Goal: Task Accomplishment & Management: Complete application form

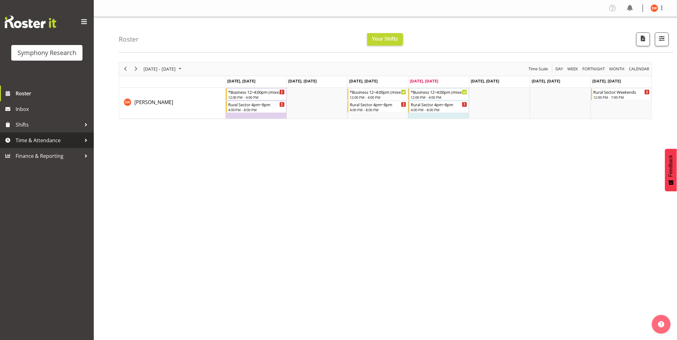
click at [39, 141] on span "Time & Attendance" at bounding box center [49, 140] width 66 height 9
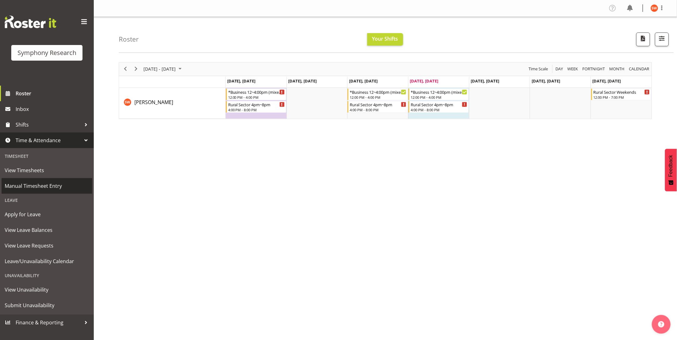
click at [38, 185] on span "Manual Timesheet Entry" at bounding box center [47, 185] width 84 height 9
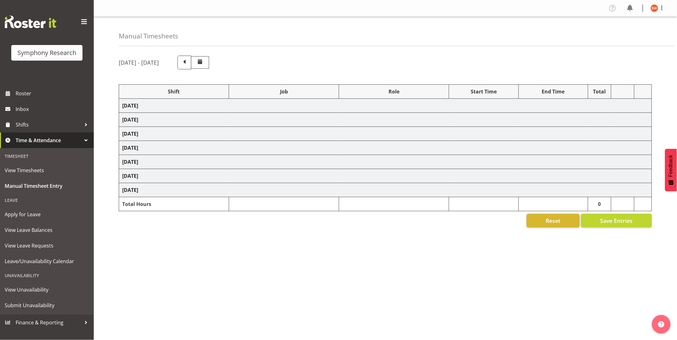
select select "81561"
select select "10587"
select select "47"
select select "81561"
select select "10587"
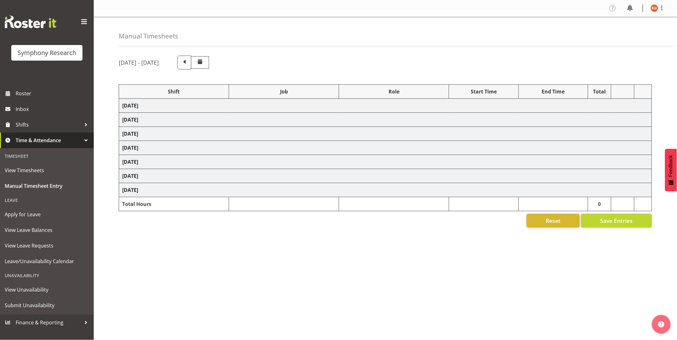
select select "47"
select select "81298"
select select "10587"
select select "47"
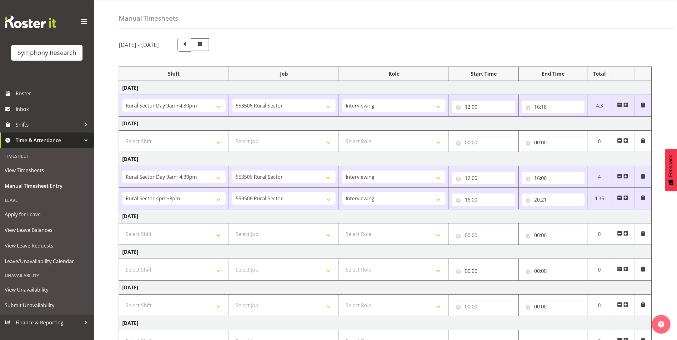
scroll to position [18, 0]
click at [220, 237] on select "Select Shift !!Weekend Residential (Roster IT Shift Label) *Business 9/10am ~ 4…" at bounding box center [173, 233] width 103 height 13
select select "81561"
click at [122, 228] on select "Select Shift !!Weekend Residential (Roster IT Shift Label) *Business 9/10am ~ 4…" at bounding box center [173, 233] width 103 height 13
click at [253, 238] on select "Select Job 550060 IF Admin 553492 World Poll Aus Wave 2 Main 2025 553493 World …" at bounding box center [283, 233] width 103 height 13
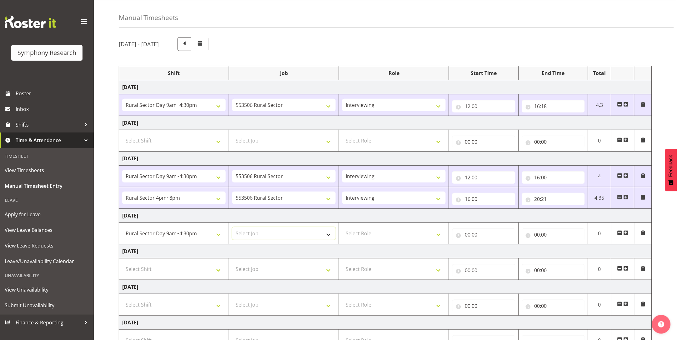
select select "10587"
click at [232, 228] on select "Select Job 550060 IF Admin 553492 World Poll Aus Wave 2 Main 2025 553493 World …" at bounding box center [283, 233] width 103 height 13
click at [438, 237] on select "Select Role Briefing Interviewing" at bounding box center [393, 233] width 103 height 13
select select "47"
click at [342, 228] on select "Select Role Briefing Interviewing" at bounding box center [393, 233] width 103 height 13
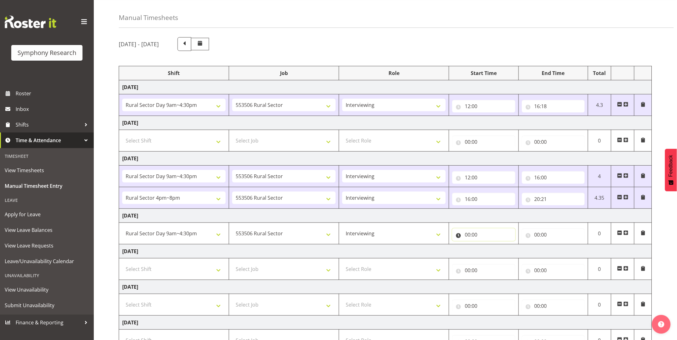
click at [474, 238] on input "00:00" at bounding box center [483, 235] width 63 height 13
click at [493, 252] on select "00 01 02 03 04 05 06 07 08 09 10 11 12 13 14 15 16 17 18 19 20 21 22 23" at bounding box center [495, 251] width 14 height 13
select select "12"
click at [488, 245] on select "00 01 02 03 04 05 06 07 08 09 10 11 12 13 14 15 16 17 18 19 20 21 22 23" at bounding box center [495, 251] width 14 height 13
type input "12:00"
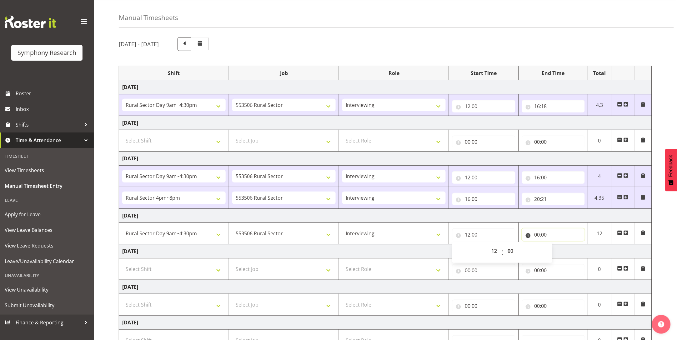
click at [536, 236] on input "00:00" at bounding box center [553, 235] width 63 height 13
click at [564, 251] on select "00 01 02 03 04 05 06 07 08 09 10 11 12 13 14 15 16 17 18 19 20 21 22 23" at bounding box center [565, 251] width 14 height 13
select select "16"
click at [558, 245] on select "00 01 02 03 04 05 06 07 08 09 10 11 12 13 14 15 16 17 18 19 20 21 22 23" at bounding box center [565, 251] width 14 height 13
type input "16:00"
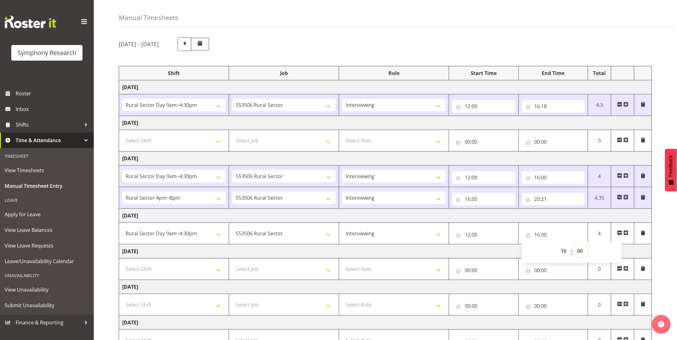
click at [582, 254] on select "00 01 02 03 04 05 06 07 08 09 10 11 12 13 14 15 16 17 18 19 20 21 22 23 24 25 2…" at bounding box center [581, 251] width 14 height 13
click at [646, 249] on td "[DATE]" at bounding box center [385, 251] width 533 height 14
click at [628, 233] on span at bounding box center [626, 232] width 5 height 5
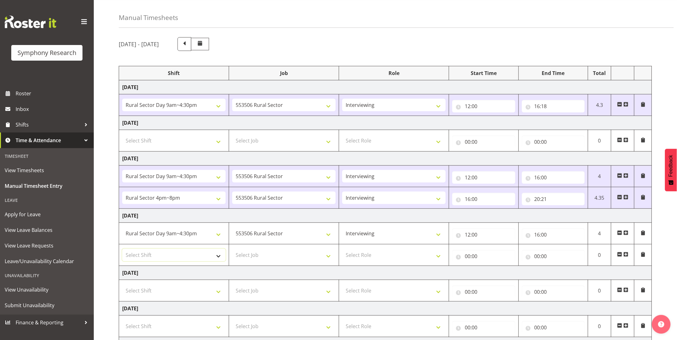
click at [219, 257] on select "Select Shift !!Weekend Residential (Roster IT Shift Label) *Business 9/10am ~ 4…" at bounding box center [173, 255] width 103 height 13
select select "81298"
click at [122, 249] on select "Select Shift !!Weekend Residential (Roster IT Shift Label) *Business 9/10am ~ 4…" at bounding box center [173, 255] width 103 height 13
click at [270, 256] on select "Select Job 550060 IF Admin 553492 World Poll Aus Wave 2 Main 2025 553493 World …" at bounding box center [283, 255] width 103 height 13
select select "10587"
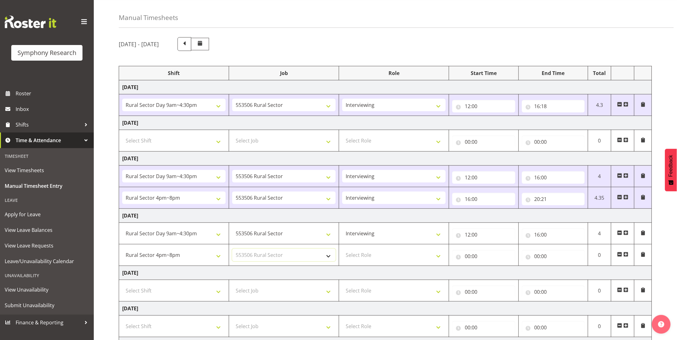
click at [232, 249] on select "Select Job 550060 IF Admin 553492 World Poll Aus Wave 2 Main 2025 553493 World …" at bounding box center [283, 255] width 103 height 13
click at [442, 257] on select "Select Role Briefing Interviewing" at bounding box center [393, 255] width 103 height 13
select select "47"
click at [342, 249] on select "Select Role Briefing Interviewing" at bounding box center [393, 255] width 103 height 13
click at [468, 258] on input "00:00" at bounding box center [483, 256] width 63 height 13
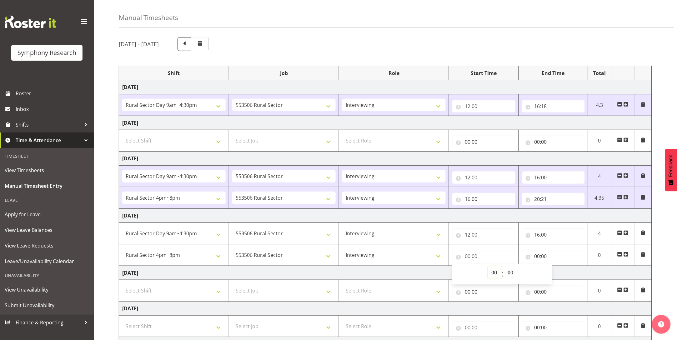
click at [493, 273] on select "00 01 02 03 04 05 06 07 08 09 10 11 12 13 14 15 16 17 18 19 20 21 22 23" at bounding box center [495, 272] width 14 height 13
select select "16"
click at [488, 267] on select "00 01 02 03 04 05 06 07 08 09 10 11 12 13 14 15 16 17 18 19 20 21 22 23" at bounding box center [495, 272] width 14 height 13
type input "16:00"
click at [541, 258] on input "00:00" at bounding box center [553, 256] width 63 height 13
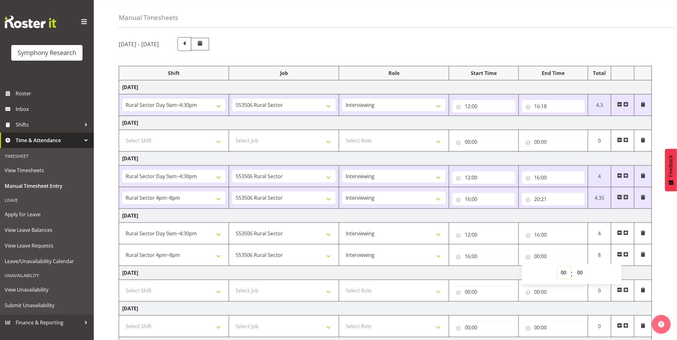
click at [563, 274] on select "00 01 02 03 04 05 06 07 08 09 10 11 12 13 14 15 16 17 18 19 20 21 22 23" at bounding box center [565, 272] width 14 height 13
select select "20"
click at [558, 267] on select "00 01 02 03 04 05 06 07 08 09 10 11 12 13 14 15 16 17 18 19 20 21 22 23" at bounding box center [565, 272] width 14 height 13
type input "20:00"
click at [586, 274] on select "00 01 02 03 04 05 06 07 08 09 10 11 12 13 14 15 16 17 18 19 20 21 22 23 24 25 2…" at bounding box center [581, 272] width 14 height 13
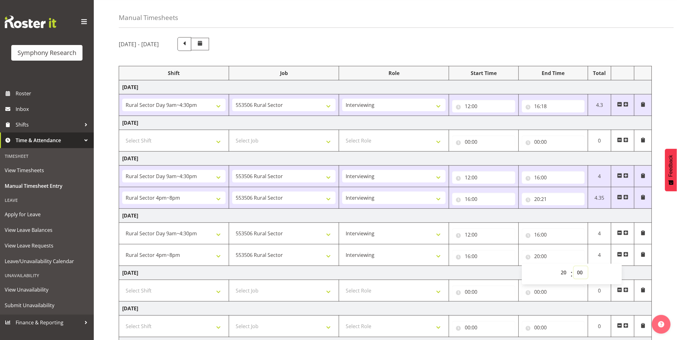
click at [581, 275] on select "00 01 02 03 04 05 06 07 08 09 10 11 12 13 14 15 16 17 18 19 20 21 22 23 24 25 2…" at bounding box center [581, 272] width 14 height 13
click at [677, 242] on div "[DATE] - [DATE] Shift Job Role Start Time End Time Total [DATE] !!Weekend Resid…" at bounding box center [398, 220] width 558 height 375
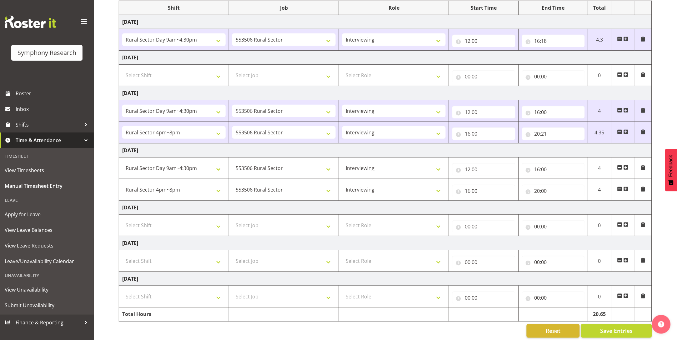
scroll to position [96, 0]
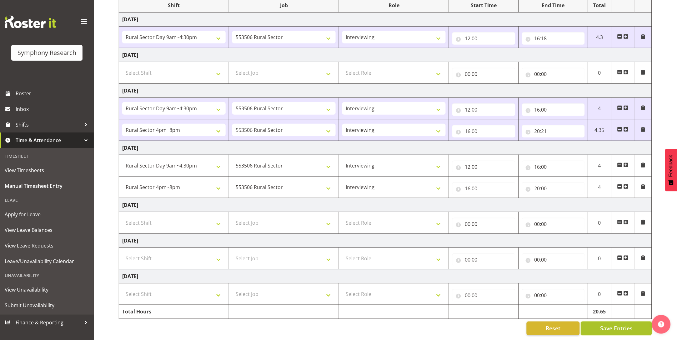
click at [622, 325] on span "Save Entries" at bounding box center [616, 329] width 33 height 8
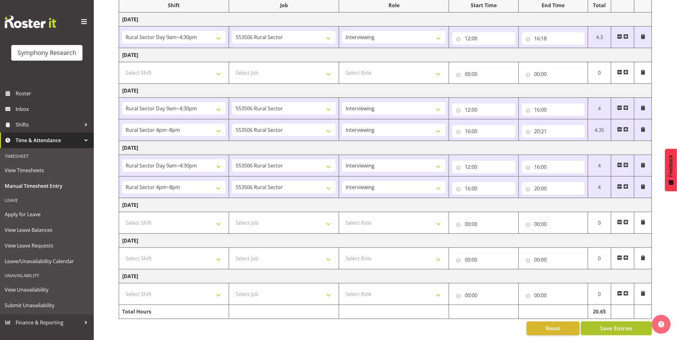
click at [621, 325] on span "Save Entries" at bounding box center [616, 329] width 33 height 8
click at [671, 242] on div "[DATE] - [DATE] Shift Job Role Start Time End Time Total [DATE] !!Weekend Resid…" at bounding box center [398, 152] width 558 height 375
click at [218, 288] on select "Select Shift !!Weekend Residential (Roster IT Shift Label) *Business 9/10am ~ 4…" at bounding box center [173, 294] width 103 height 13
select select "81299"
click at [122, 288] on select "Select Shift !!Weekend Residential (Roster IT Shift Label) *Business 9/10am ~ 4…" at bounding box center [173, 294] width 103 height 13
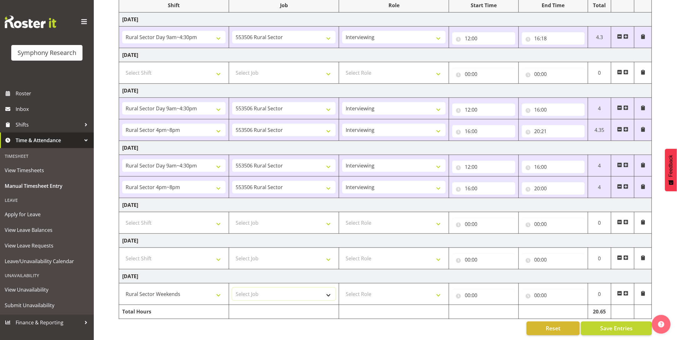
click at [328, 288] on select "Select Job 550060 IF Admin 553492 World Poll Aus Wave 2 Main 2025 553493 World …" at bounding box center [283, 294] width 103 height 13
select select "715"
click at [232, 288] on select "Select Job 550060 IF Admin 553492 World Poll Aus Wave 2 Main 2025 553493 World …" at bounding box center [283, 294] width 103 height 13
click at [530, 289] on input "00:00" at bounding box center [553, 295] width 63 height 13
click at [563, 305] on select "00 01 02 03 04 05 06 07 08 09 10 11 12 13 14 15 16 17 18 19 20 21 22 23" at bounding box center [565, 311] width 14 height 13
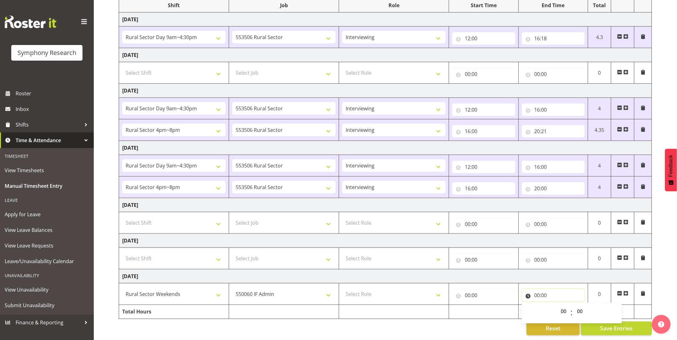
click at [540, 289] on input "00:00" at bounding box center [553, 295] width 63 height 13
click at [563, 305] on select "00 01 02 03 04 05 06 07 08 09 10 11 12 13 14 15 16 17 18 19 20 21 22 23" at bounding box center [565, 311] width 14 height 13
select select "12"
click at [558, 305] on select "00 01 02 03 04 05 06 07 08 09 10 11 12 13 14 15 16 17 18 19 20 21 22 23" at bounding box center [565, 311] width 14 height 13
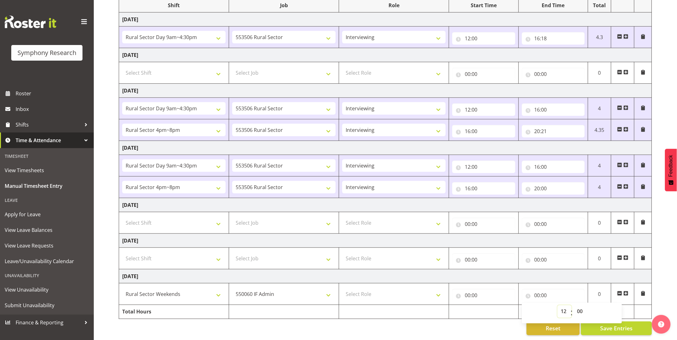
type input "12:00"
click at [467, 289] on input "00:00" at bounding box center [483, 295] width 63 height 13
click at [491, 305] on select "00 01 02 03 04 05 06 07 08 09 10 11 12 13 14 15 16 17 18 19 20 21 22 23" at bounding box center [495, 311] width 14 height 13
select select "12"
click at [488, 305] on select "00 01 02 03 04 05 06 07 08 09 10 11 12 13 14 15 16 17 18 19 20 21 22 23" at bounding box center [495, 311] width 14 height 13
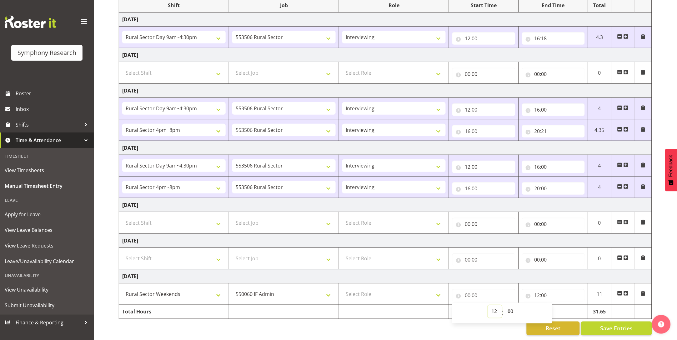
type input "12:00"
click at [545, 289] on input "12:00" at bounding box center [553, 295] width 63 height 13
click at [565, 305] on select "00 01 02 03 04 05 06 07 08 09 10 11 12 13 14 15 16 17 18 19 20 21 22 23" at bounding box center [565, 311] width 14 height 13
select select "19"
click at [558, 305] on select "00 01 02 03 04 05 06 07 08 09 10 11 12 13 14 15 16 17 18 19 20 21 22 23" at bounding box center [565, 311] width 14 height 13
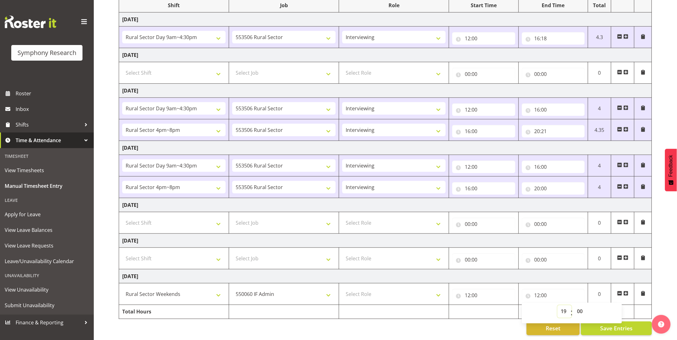
type input "19:00"
click at [582, 305] on select "00 01 02 03 04 05 06 07 08 09 10 11 12 13 14 15 16 17 18 19 20 21 22 23 24 25 2…" at bounding box center [581, 311] width 14 height 13
click at [581, 305] on select "00 01 02 03 04 05 06 07 08 09 10 11 12 13 14 15 16 17 18 19 20 21 22 23 24 25 2…" at bounding box center [581, 311] width 14 height 13
click at [661, 283] on div "[DATE] - [DATE] Shift Job Role Start Time End Time Total [DATE] !!Weekend Resid…" at bounding box center [398, 152] width 558 height 375
click at [612, 325] on span "Save Entries" at bounding box center [616, 329] width 33 height 8
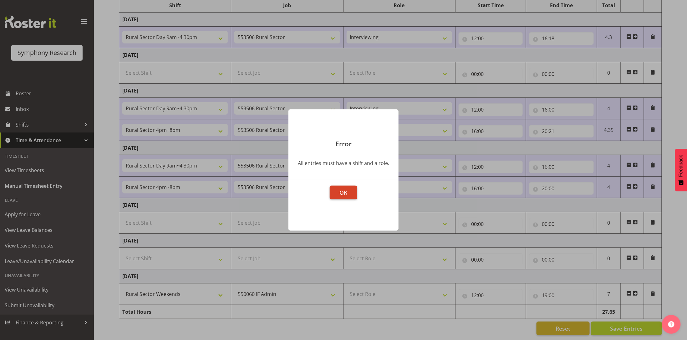
click at [350, 194] on button "OK" at bounding box center [344, 193] width 28 height 14
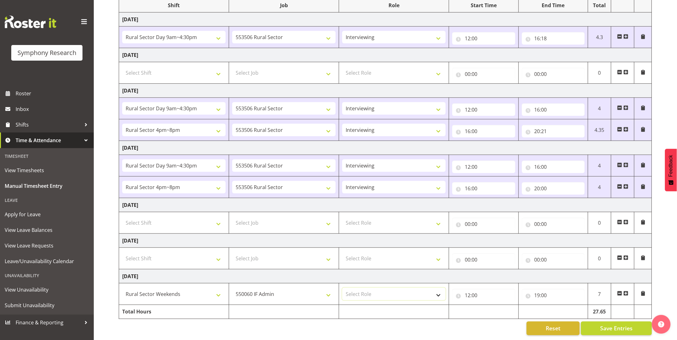
click at [361, 288] on select "Select Role Briefing Interviewing" at bounding box center [393, 294] width 103 height 13
click at [293, 288] on select "550060 IF Admin 553492 World Poll Aus Wave 2 Main 2025 553493 World Poll NZ Wav…" at bounding box center [283, 294] width 103 height 13
select select "10587"
click at [232, 288] on select "550060 IF Admin 553492 World Poll Aus Wave 2 Main 2025 553493 World Poll NZ Wav…" at bounding box center [283, 294] width 103 height 13
click at [378, 288] on select "Select Role Briefing Interviewing" at bounding box center [393, 294] width 103 height 13
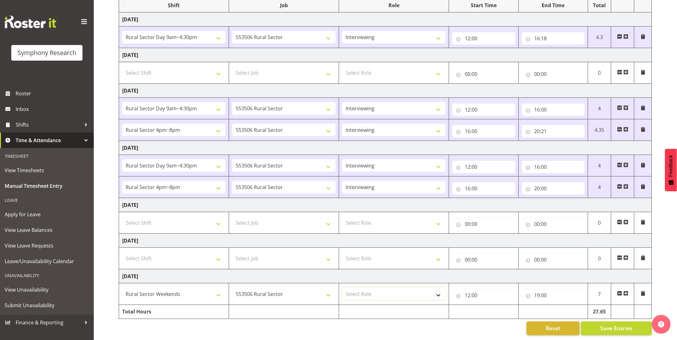
select select "47"
click at [342, 288] on select "Select Role Briefing Interviewing" at bounding box center [393, 294] width 103 height 13
click at [626, 325] on span "Save Entries" at bounding box center [616, 329] width 33 height 8
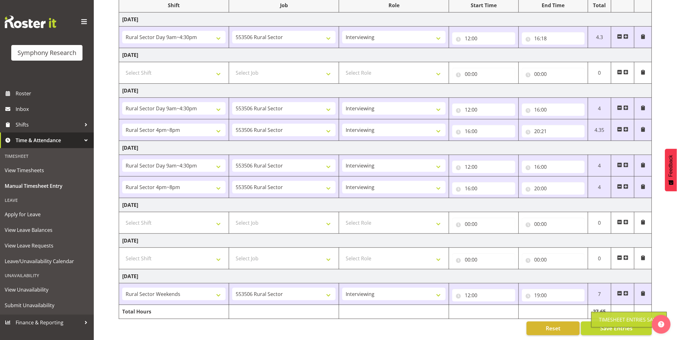
click at [630, 325] on div "Timesheet Entries Save" at bounding box center [629, 320] width 76 height 16
click at [429, 329] on div "[DATE] - [DATE] Shift Job Role Start Time End Time Total [DATE] !!Weekend Resid…" at bounding box center [398, 152] width 558 height 375
